Goal: Navigation & Orientation: Find specific page/section

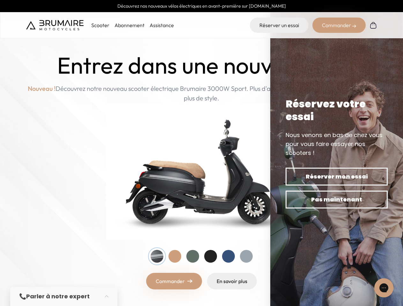
click at [100, 25] on p "Scooter" at bounding box center [100, 25] width 18 height 8
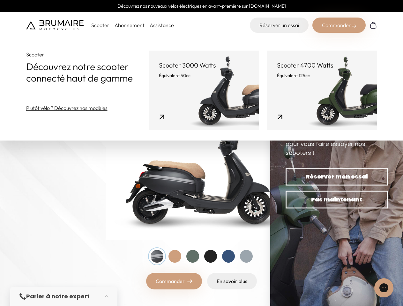
click at [339, 25] on div "Commander" at bounding box center [338, 25] width 53 height 15
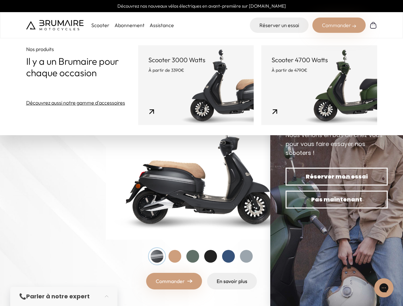
click at [157, 256] on div at bounding box center [157, 256] width 13 height 13
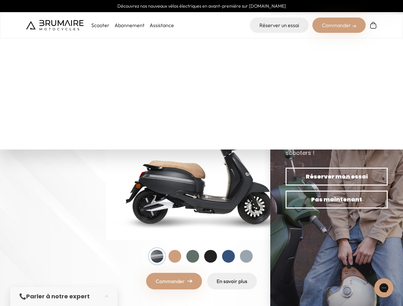
click at [175, 256] on div at bounding box center [174, 256] width 13 height 13
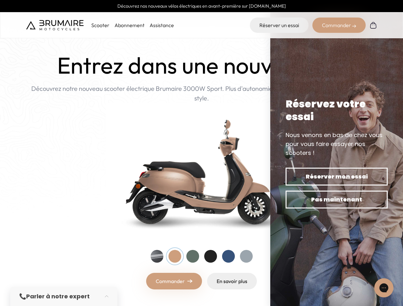
click at [193, 256] on div at bounding box center [192, 256] width 13 height 13
click at [210, 256] on div at bounding box center [210, 256] width 13 height 13
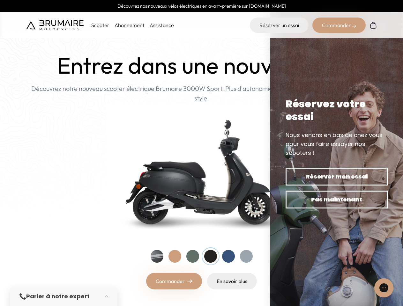
click at [228, 256] on div at bounding box center [228, 256] width 13 height 13
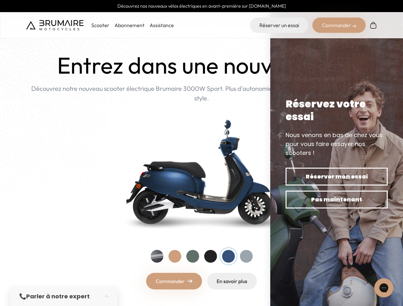
click at [246, 256] on div at bounding box center [246, 256] width 13 height 13
